Goal: Navigation & Orientation: Find specific page/section

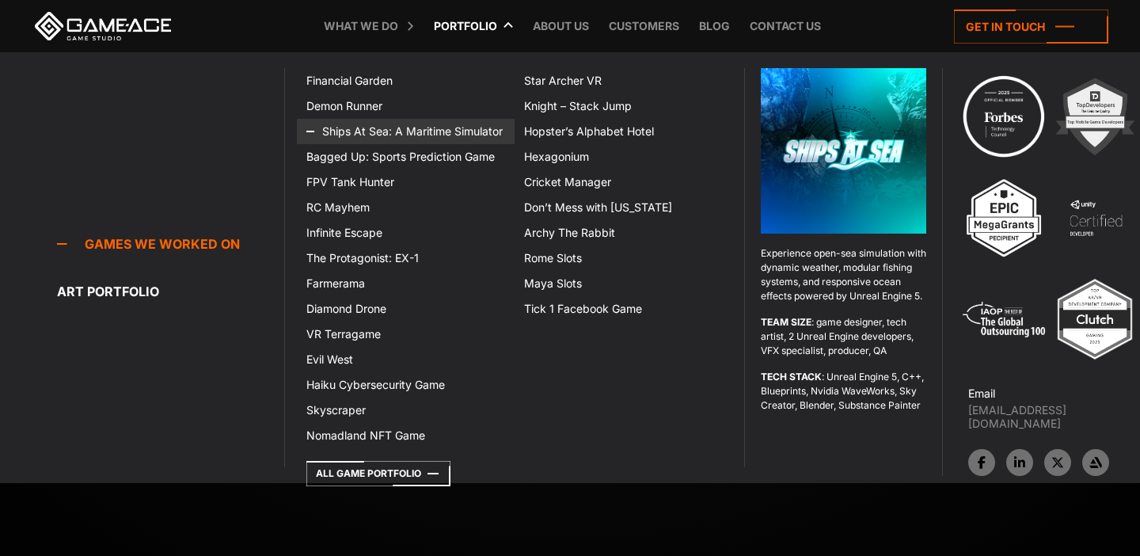
click at [377, 133] on link "Ships At Sea: A Maritime Simulator" at bounding box center [406, 131] width 218 height 25
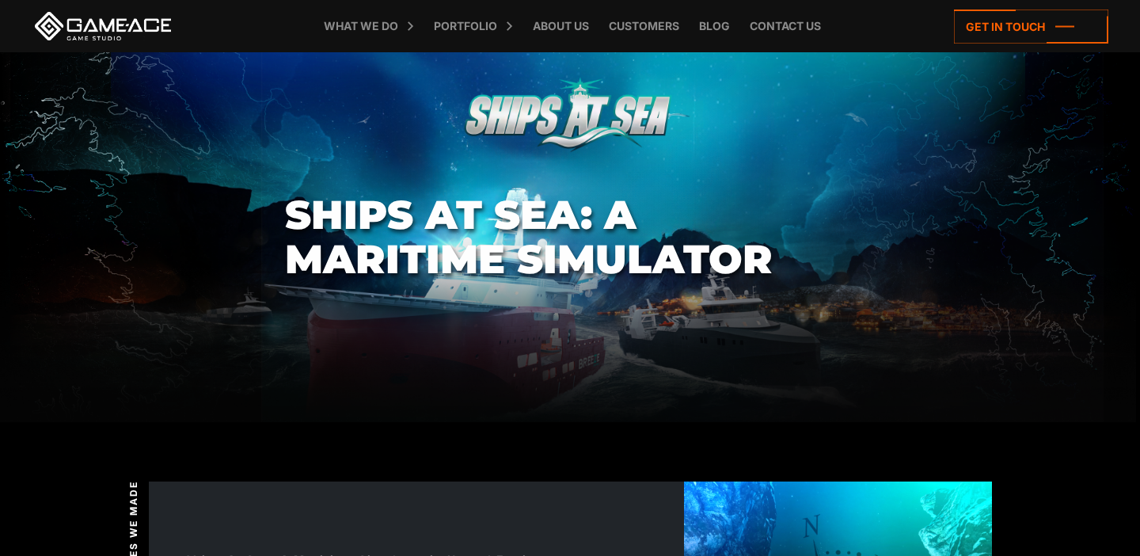
scroll to position [5564, 0]
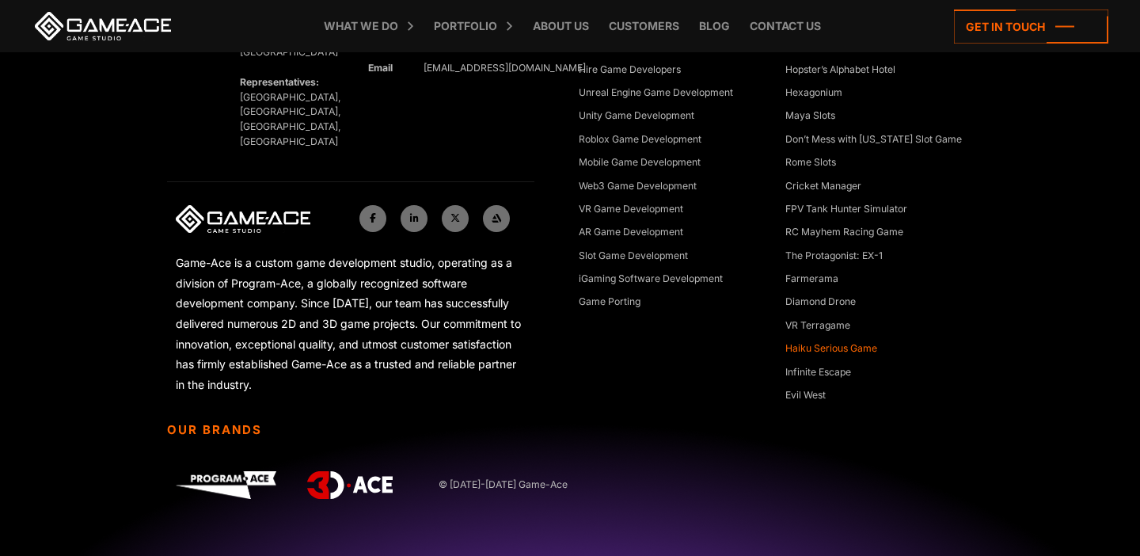
click at [858, 346] on link "Haiku Serious Game" at bounding box center [832, 349] width 92 height 16
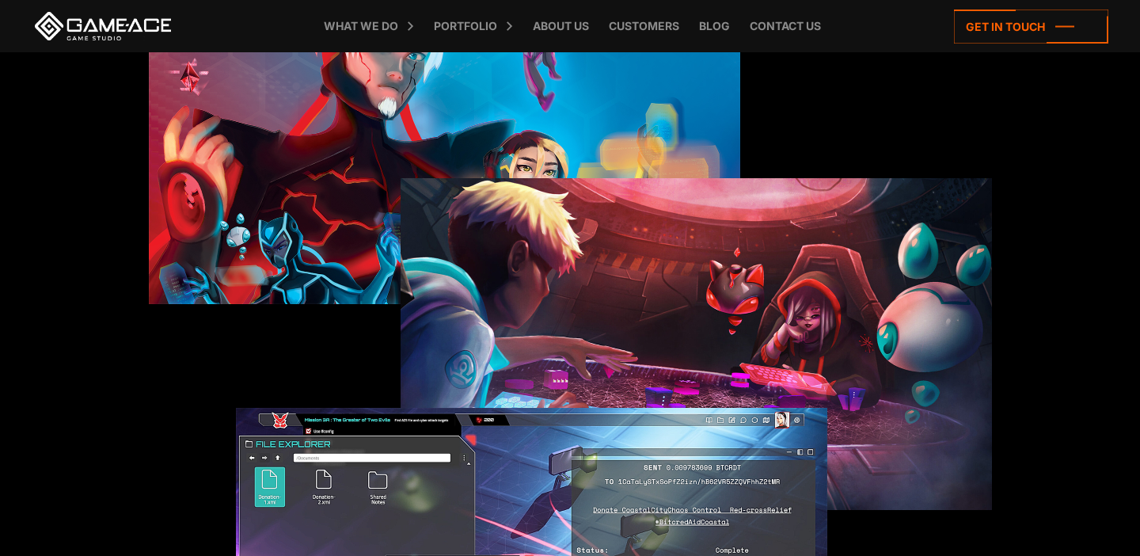
scroll to position [1877, 0]
